Goal: Transaction & Acquisition: Purchase product/service

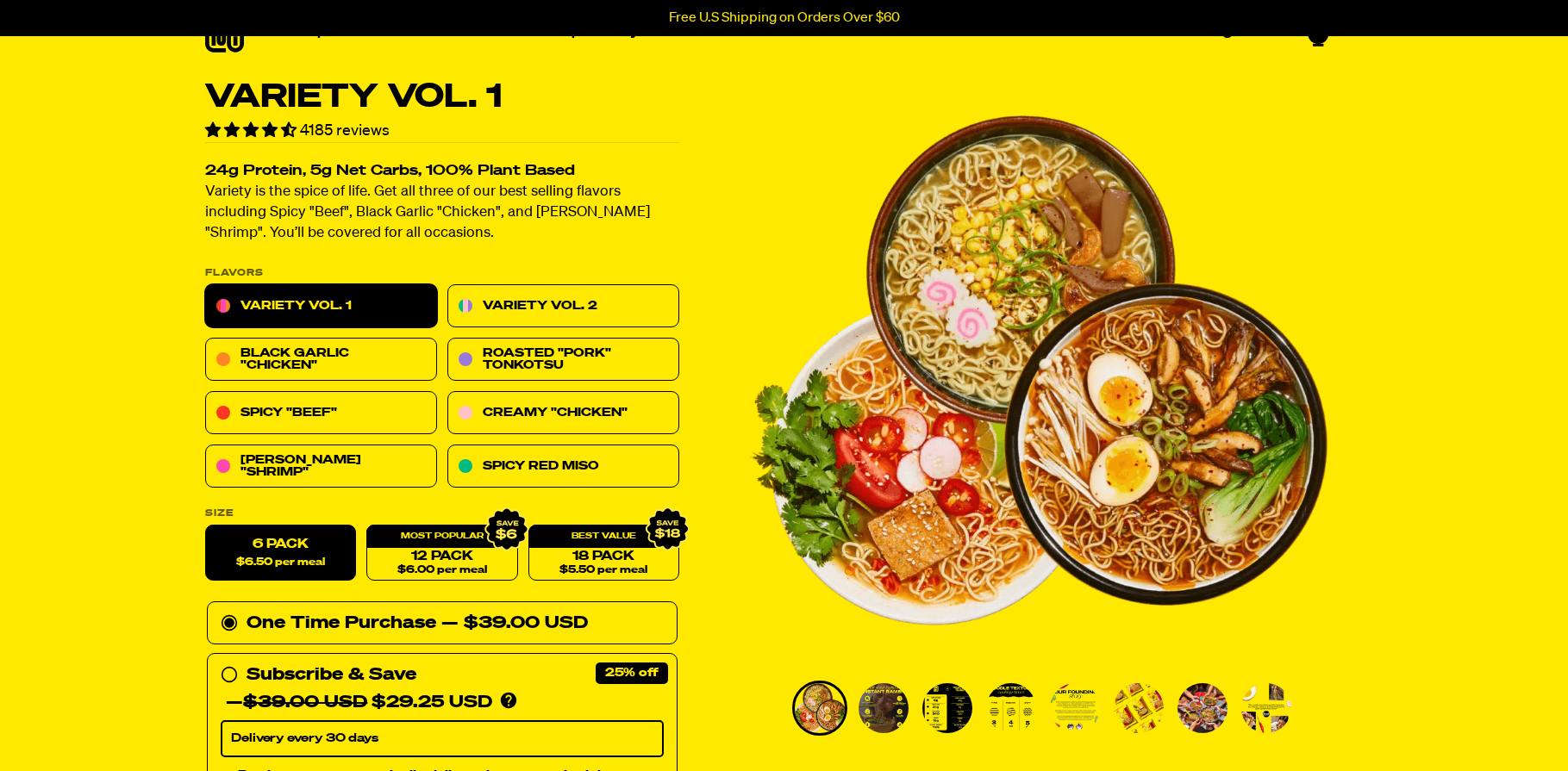
scroll to position [172, 0]
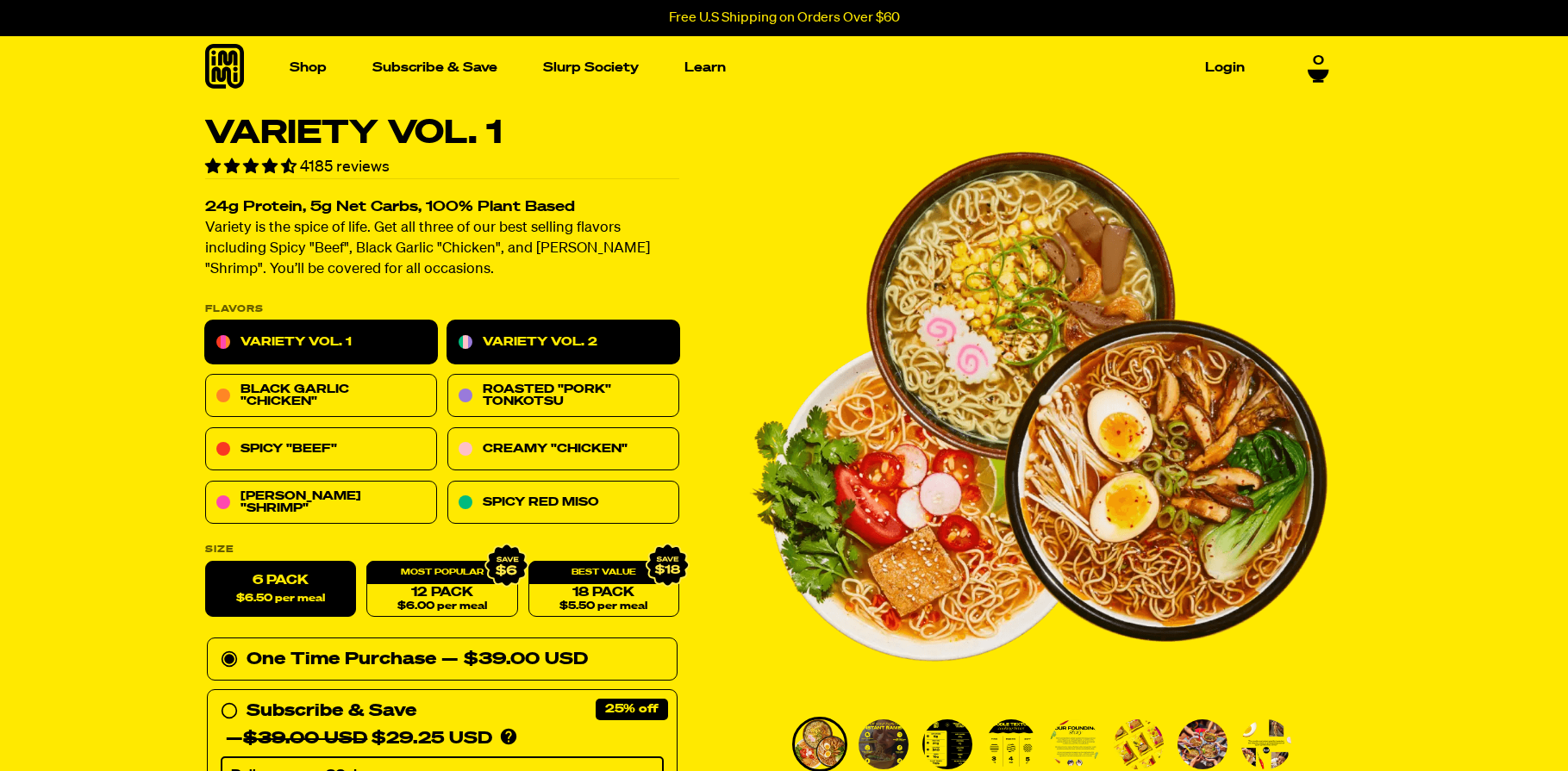
click at [616, 343] on link "Variety Vol. 2" at bounding box center [562, 343] width 232 height 43
